Goal: Transaction & Acquisition: Purchase product/service

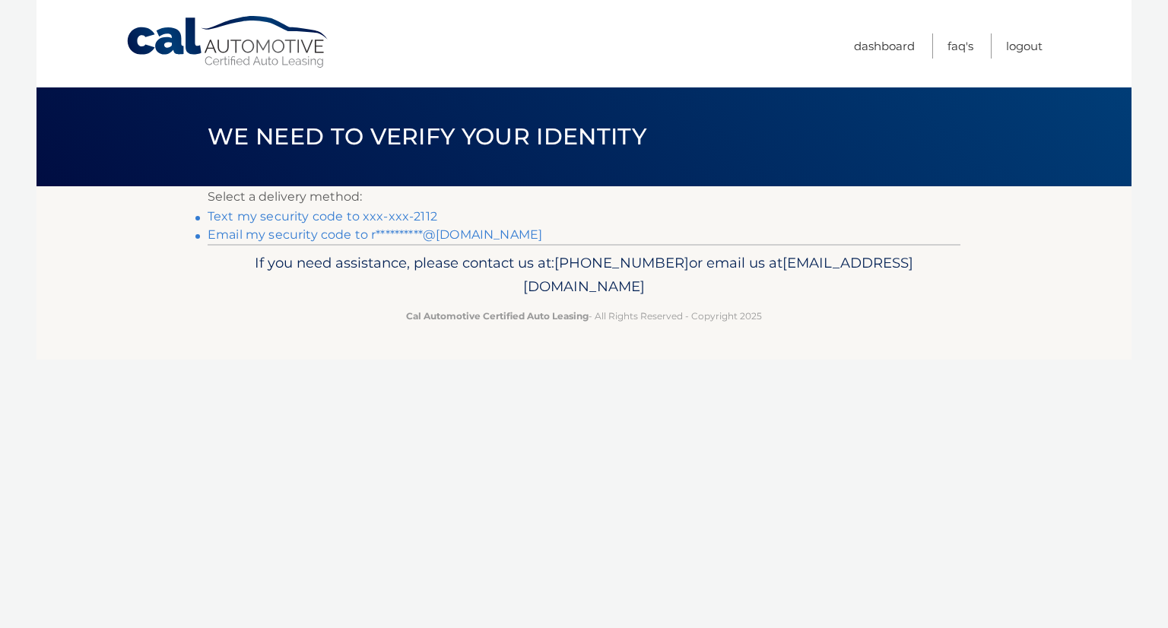
click at [411, 218] on link "Text my security code to xxx-xxx-2112" at bounding box center [323, 216] width 230 height 14
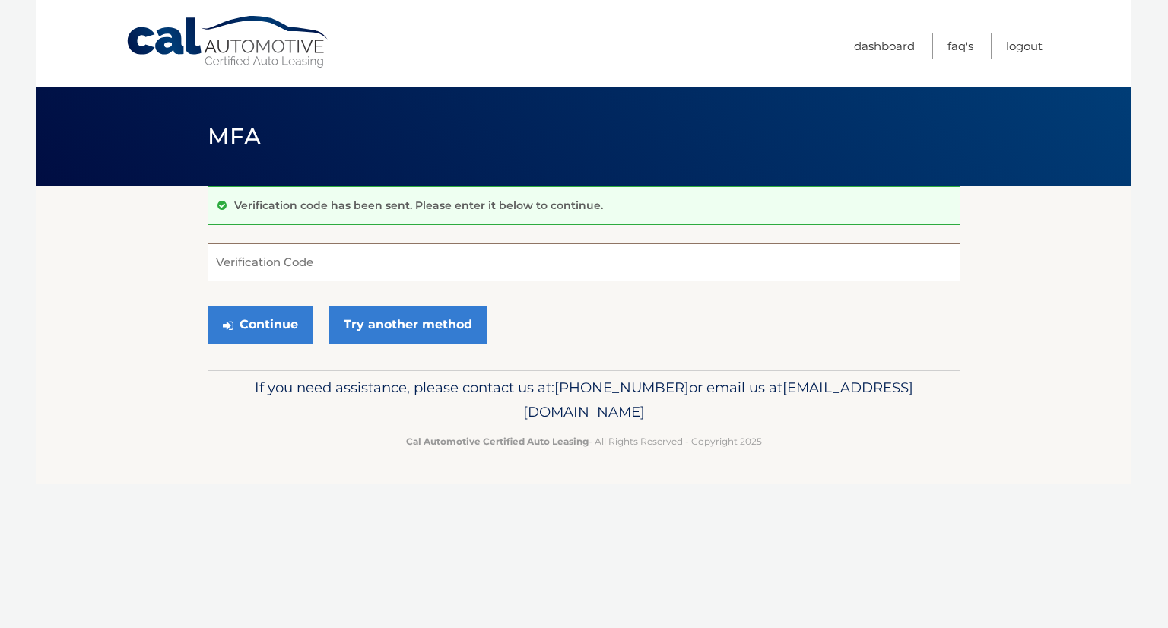
click at [385, 249] on input "Verification Code" at bounding box center [584, 262] width 753 height 38
type input "906855"
click at [279, 325] on button "Continue" at bounding box center [261, 325] width 106 height 38
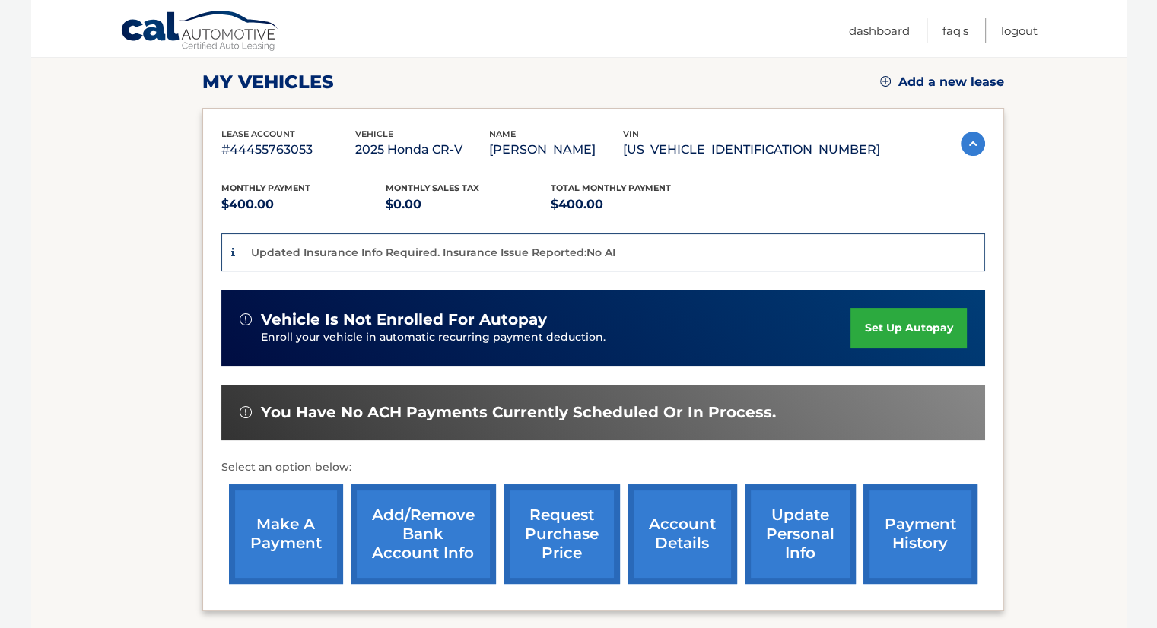
scroll to position [304, 0]
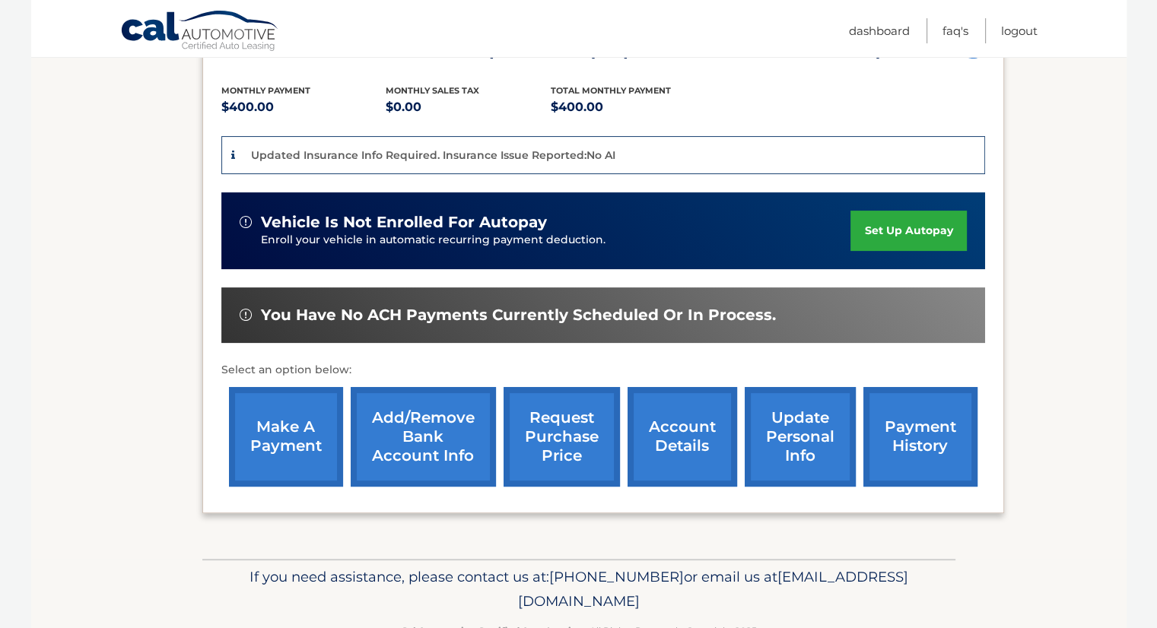
click at [263, 436] on link "make a payment" at bounding box center [286, 437] width 114 height 100
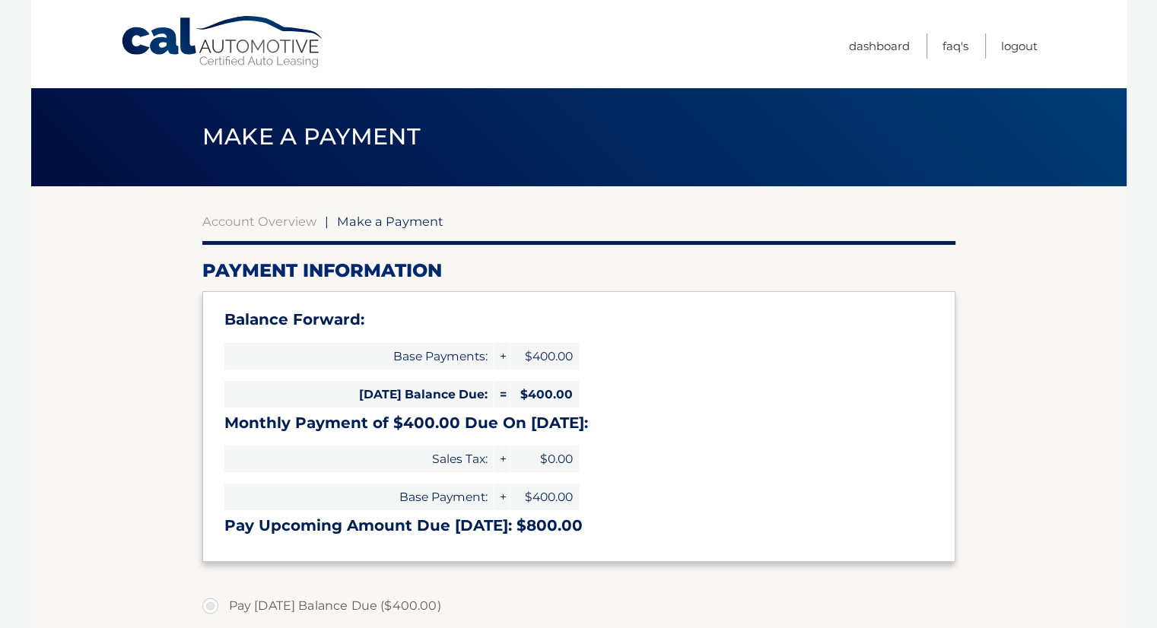
select select "ZmQ2MzJjZTgtOGZhOS00YjA2LThkZWMtYzFkMGViM2QwNjQx"
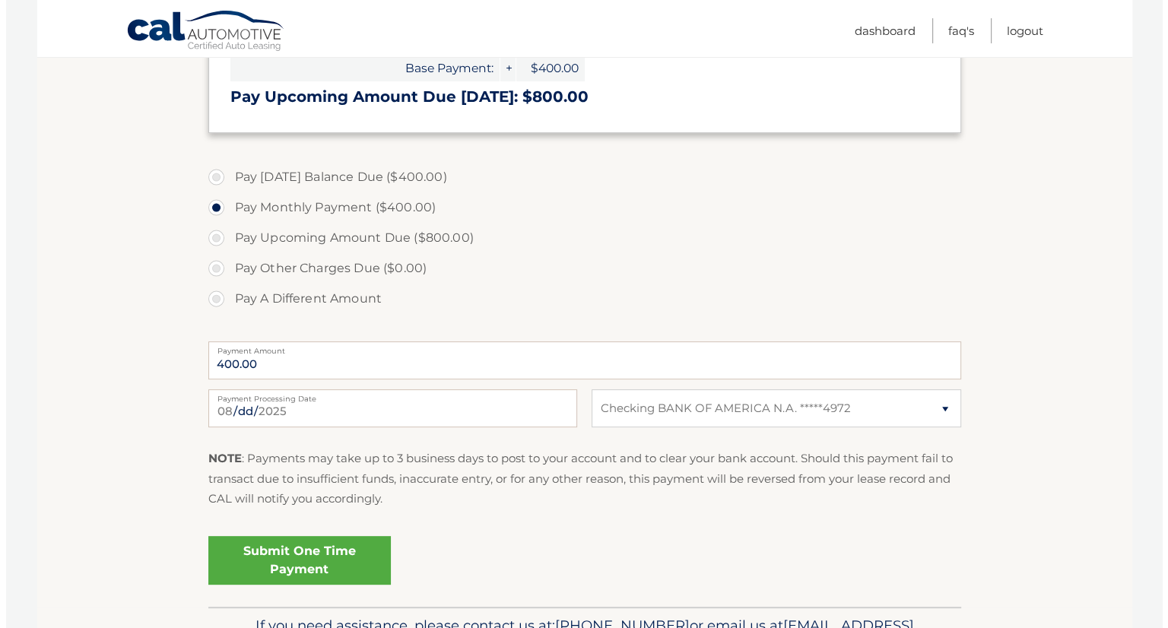
scroll to position [456, 0]
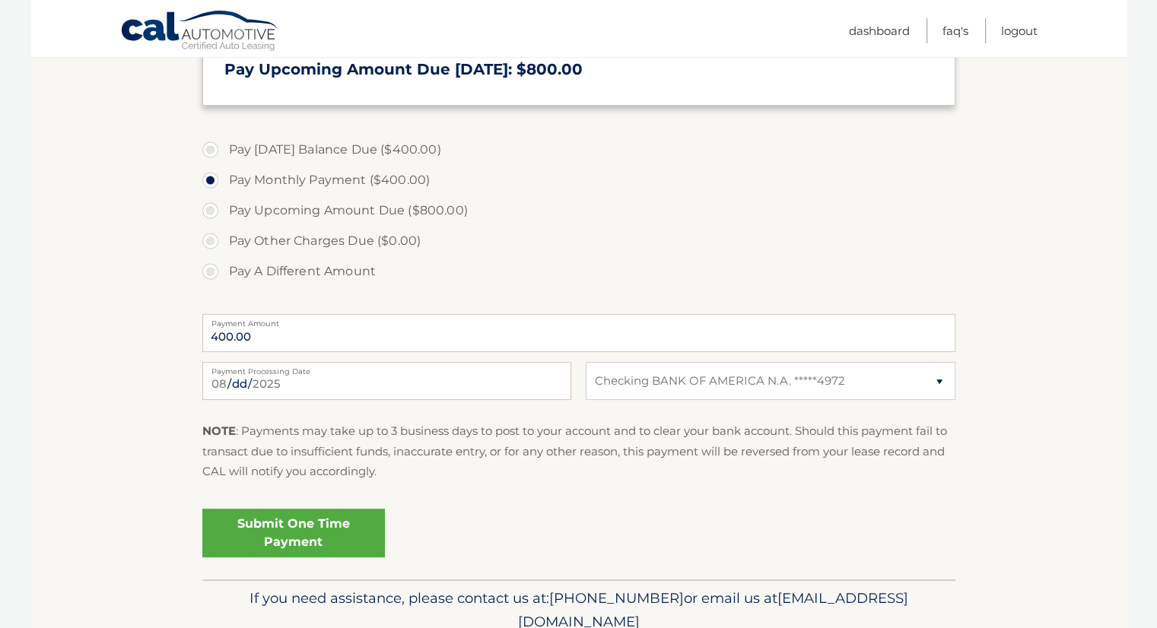
click at [275, 529] on link "Submit One Time Payment" at bounding box center [293, 533] width 183 height 49
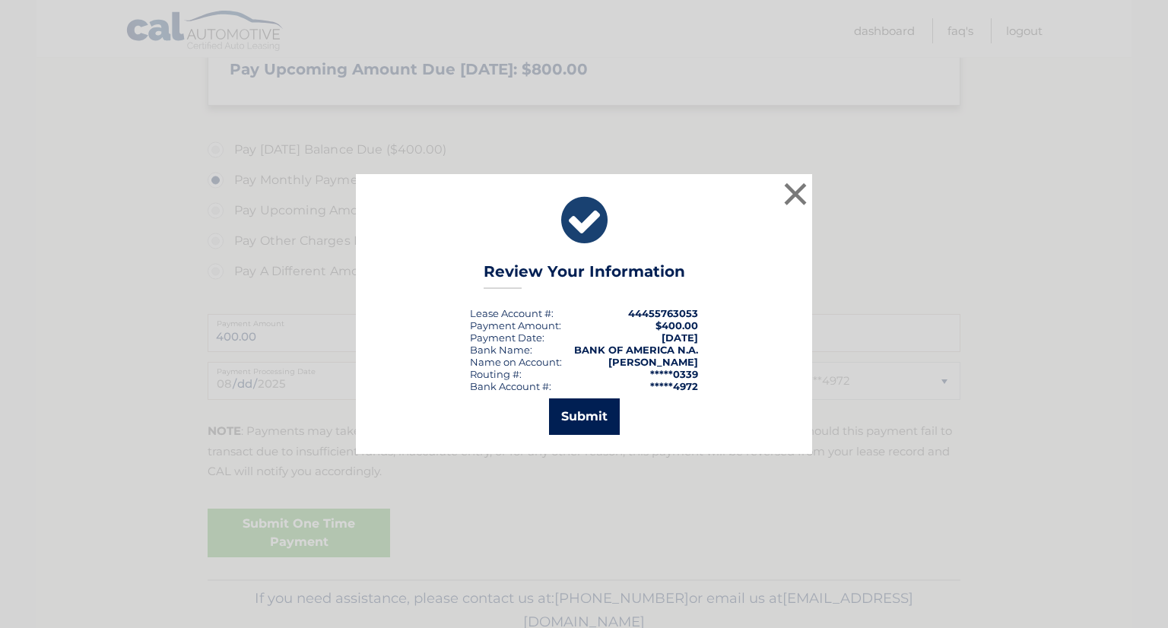
click at [573, 421] on button "Submit" at bounding box center [584, 416] width 71 height 37
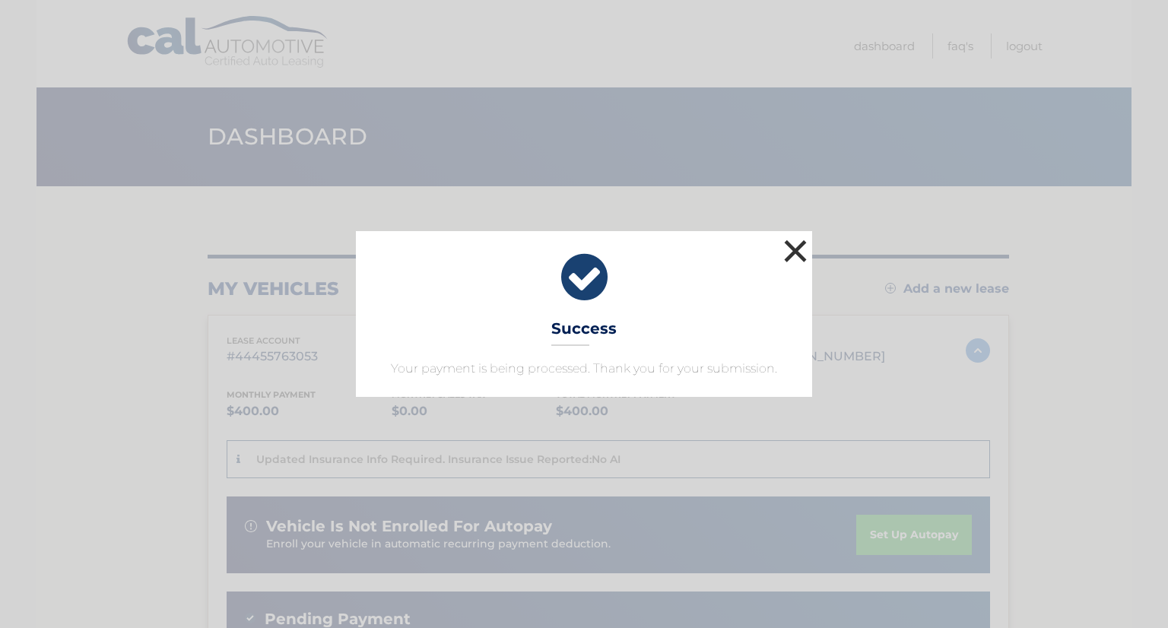
click at [783, 255] on button "×" at bounding box center [795, 251] width 30 height 30
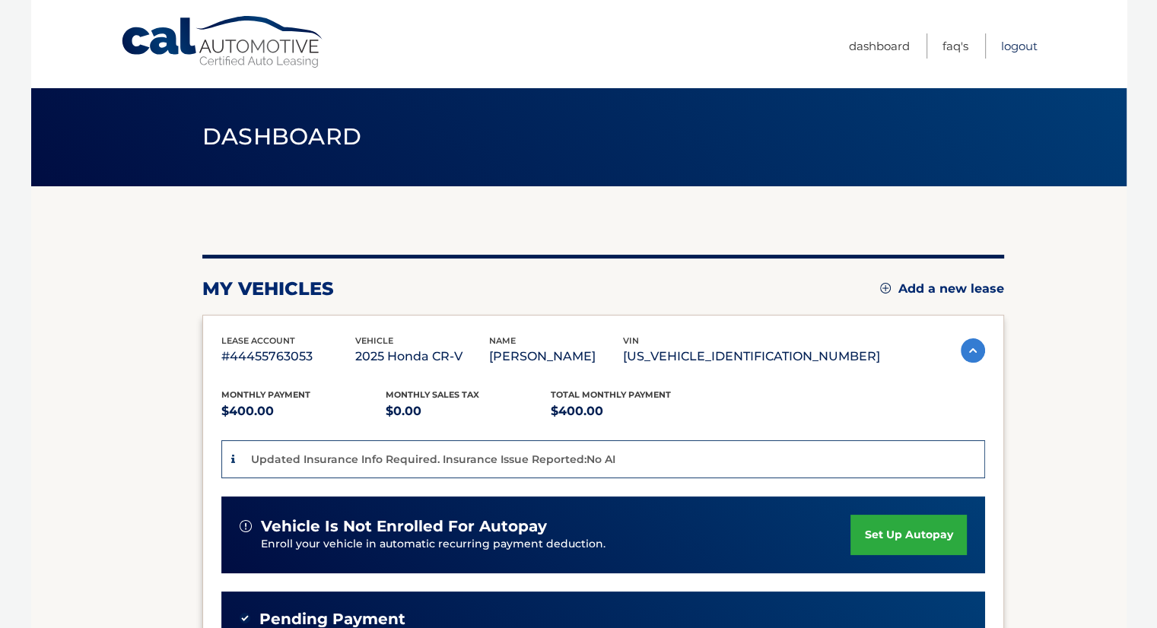
click at [1022, 48] on link "Logout" at bounding box center [1019, 45] width 37 height 25
